Goal: Register for event/course

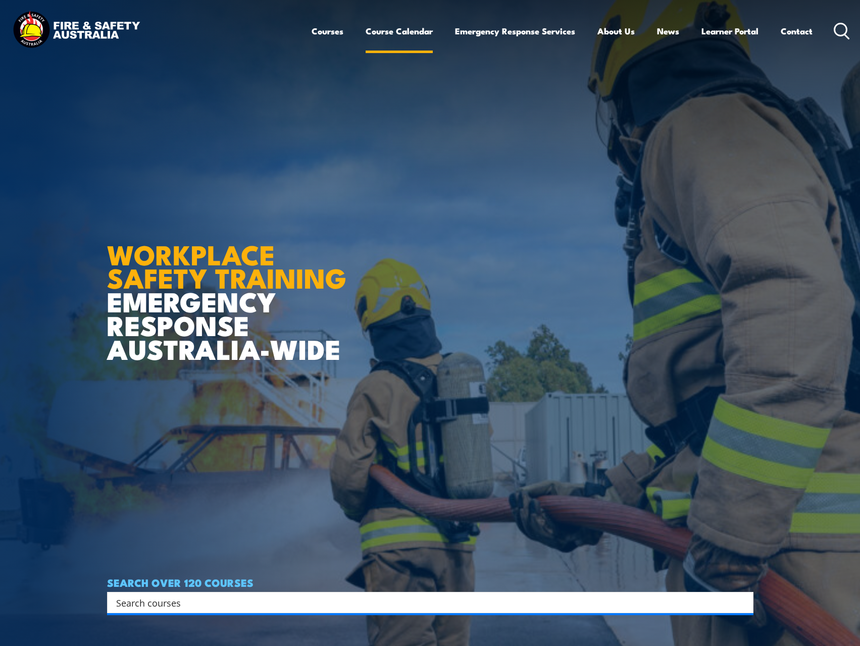
click at [403, 29] on link "Course Calendar" at bounding box center [399, 31] width 67 height 27
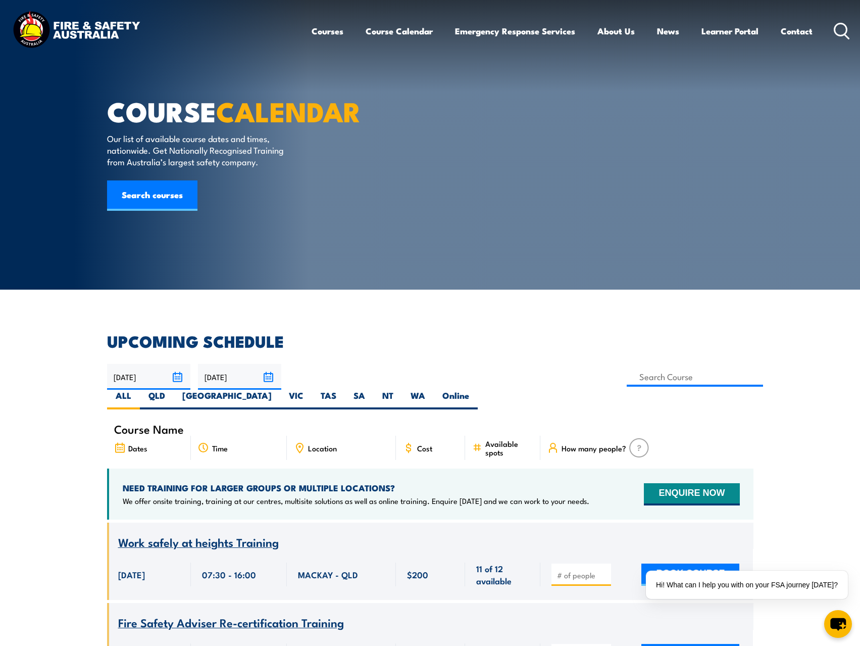
drag, startPoint x: 347, startPoint y: 377, endPoint x: 294, endPoint y: 181, distance: 202.9
click at [174, 389] on label "QLD" at bounding box center [157, 399] width 34 height 20
click at [172, 389] on input "QLD" at bounding box center [168, 392] width 7 height 7
radio input "true"
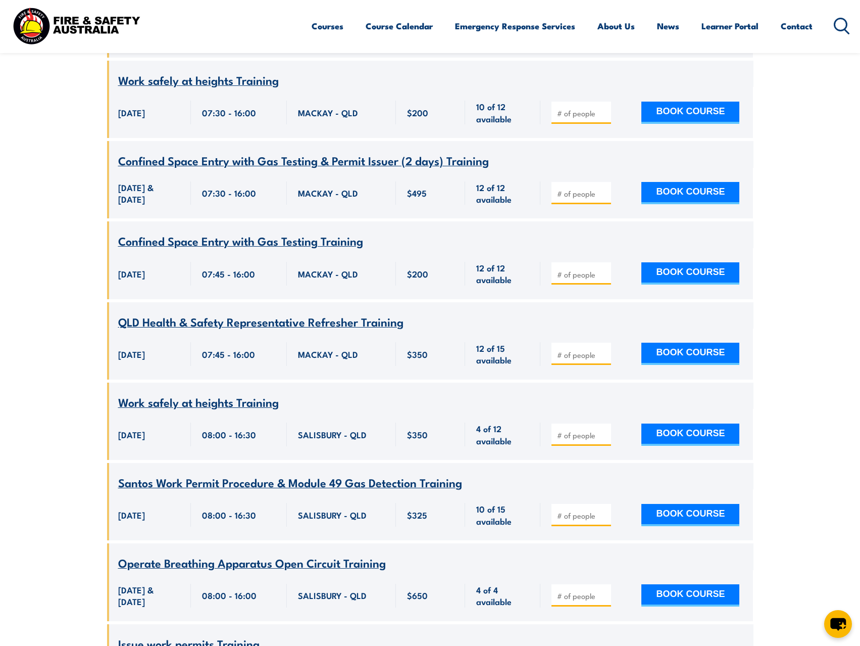
scroll to position [4425, 0]
